Goal: Task Accomplishment & Management: Manage account settings

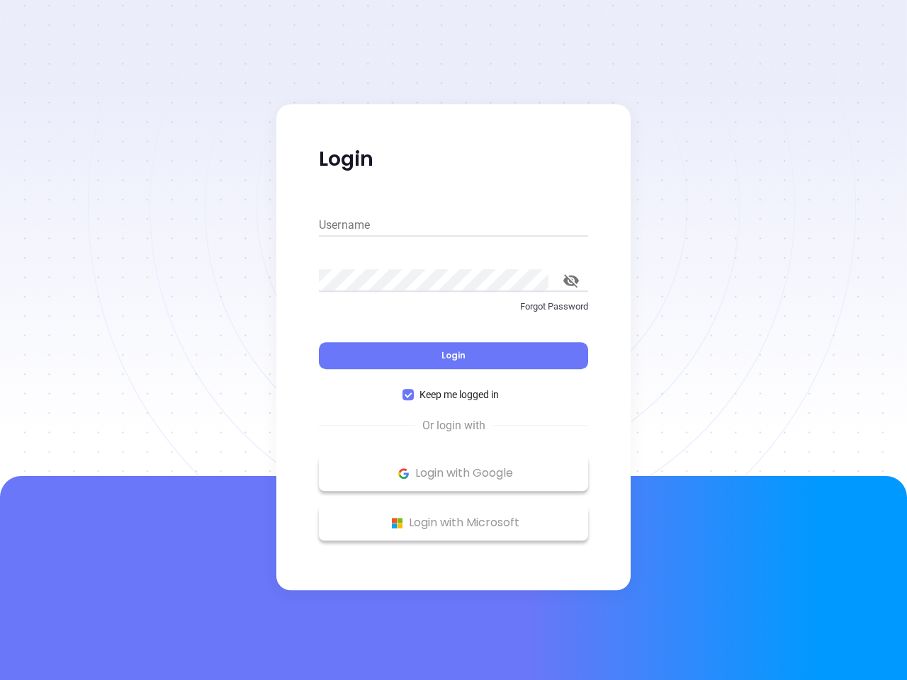
click at [453, 340] on div "Login" at bounding box center [453, 347] width 269 height 44
click at [453, 225] on input "Username" at bounding box center [453, 225] width 269 height 23
click at [571, 280] on icon "toggle password visibility" at bounding box center [571, 280] width 16 height 13
click at [453, 356] on span "Login" at bounding box center [453, 355] width 24 height 12
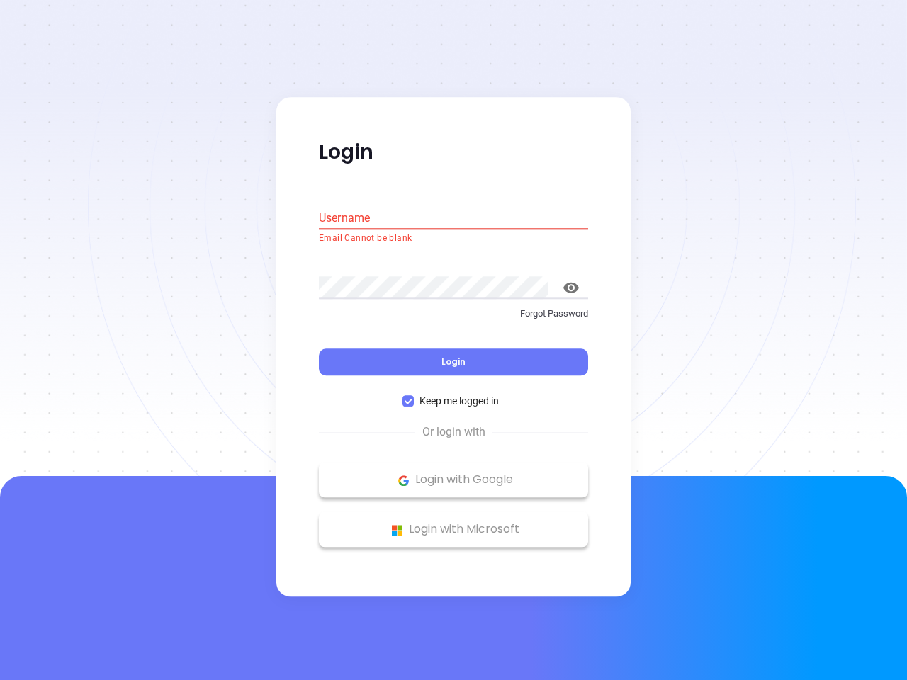
click at [453, 395] on span "Keep me logged in" at bounding box center [459, 402] width 91 height 16
click at [414, 396] on input "Keep me logged in" at bounding box center [407, 401] width 11 height 11
checkbox input "false"
click at [453, 473] on p "Login with Google" at bounding box center [453, 480] width 255 height 21
click at [453, 523] on p "Login with Microsoft" at bounding box center [453, 529] width 255 height 21
